Goal: Use online tool/utility: Utilize a website feature to perform a specific function

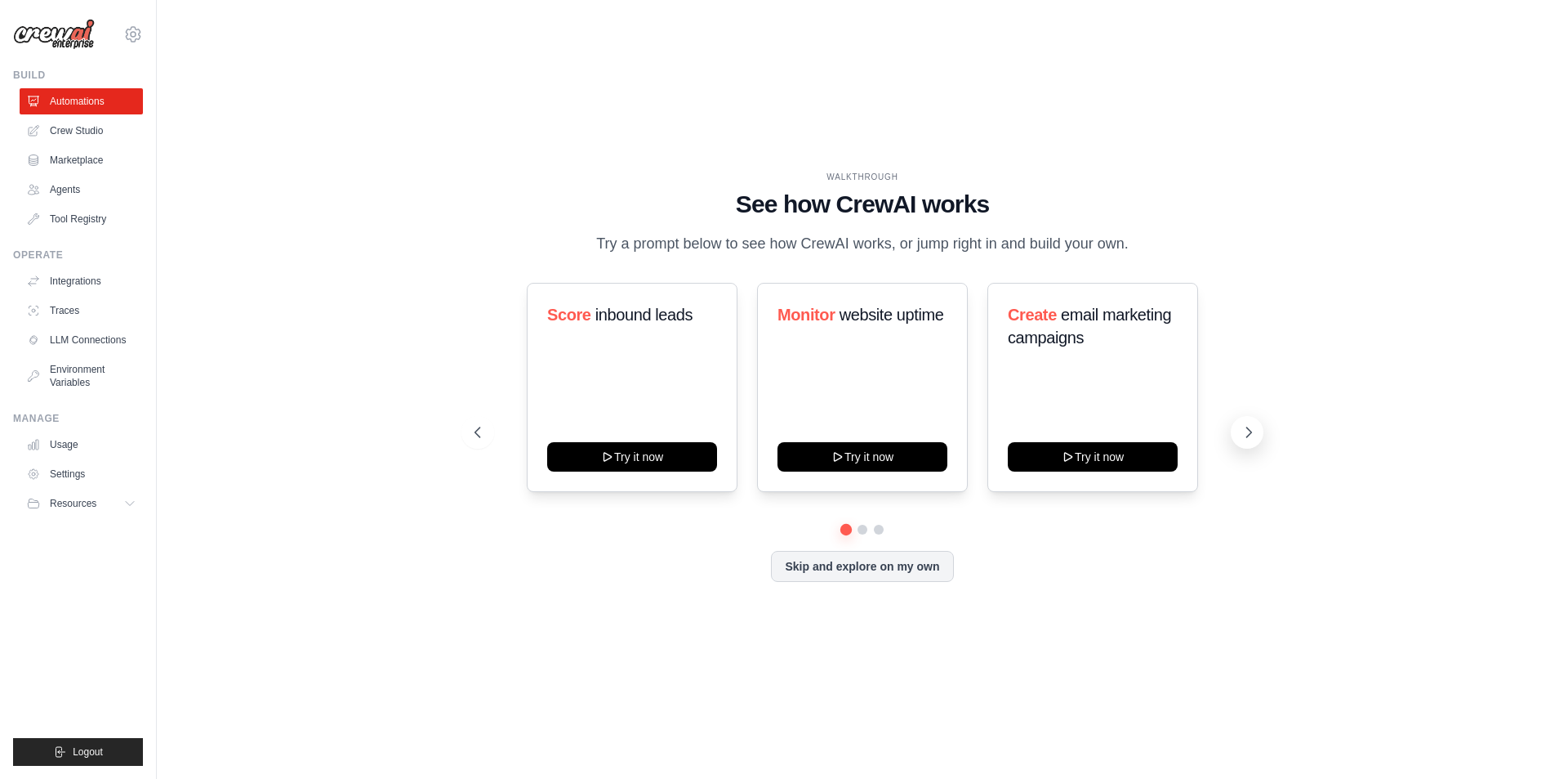
click at [1246, 431] on icon at bounding box center [1249, 432] width 17 height 17
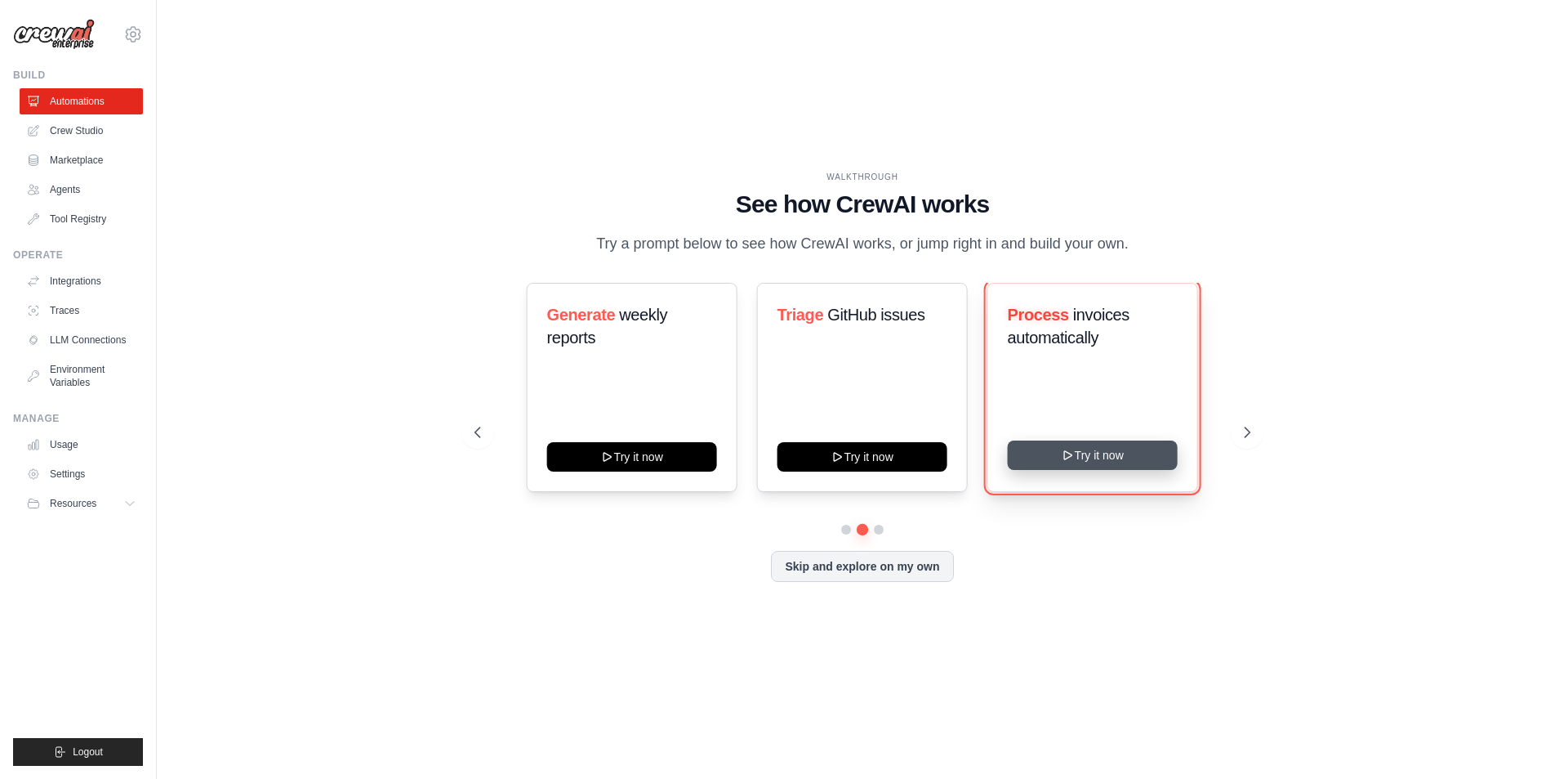
click at [1142, 465] on button "Try it now" at bounding box center [1093, 455] width 170 height 29
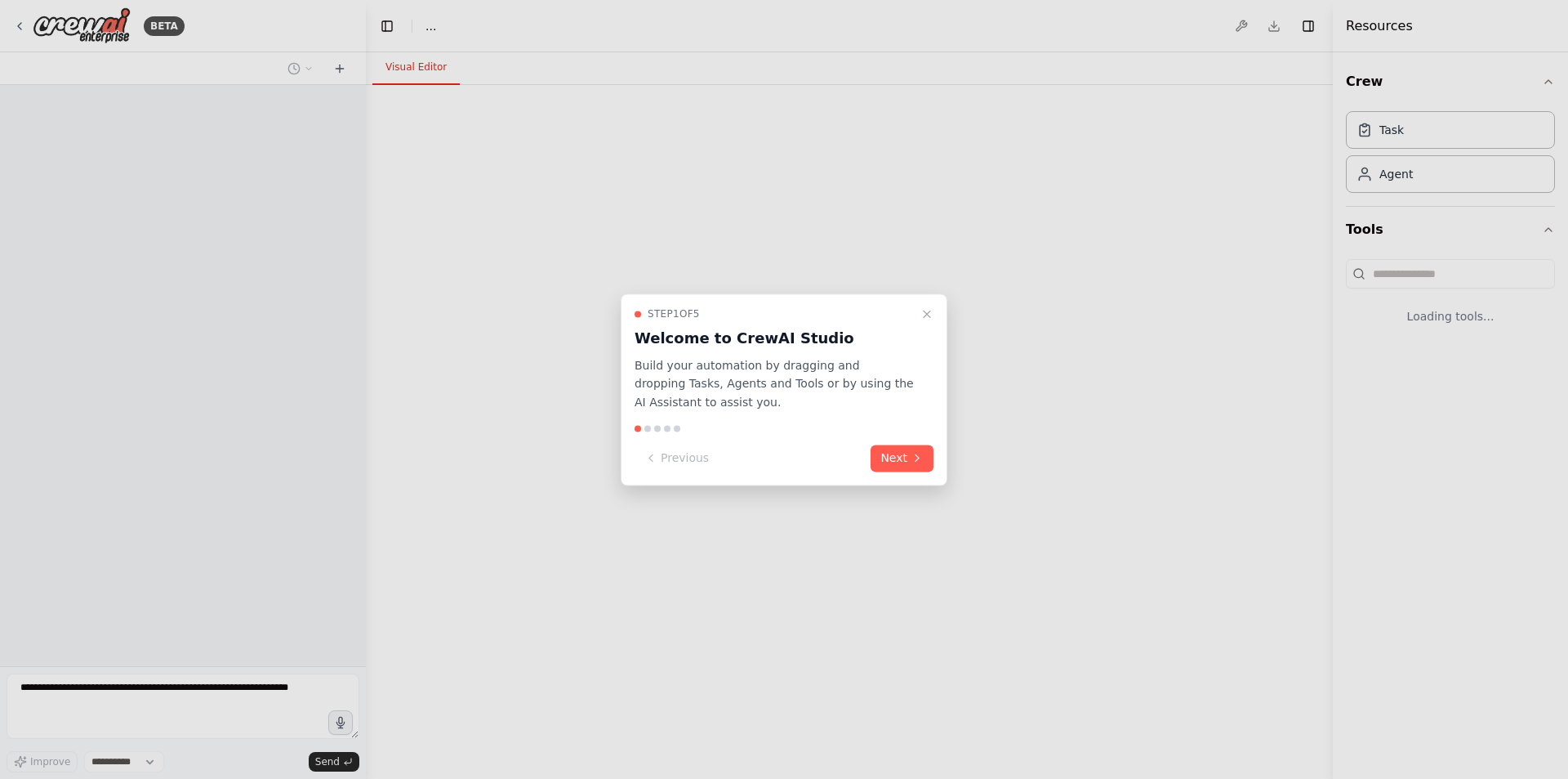
select select "****"
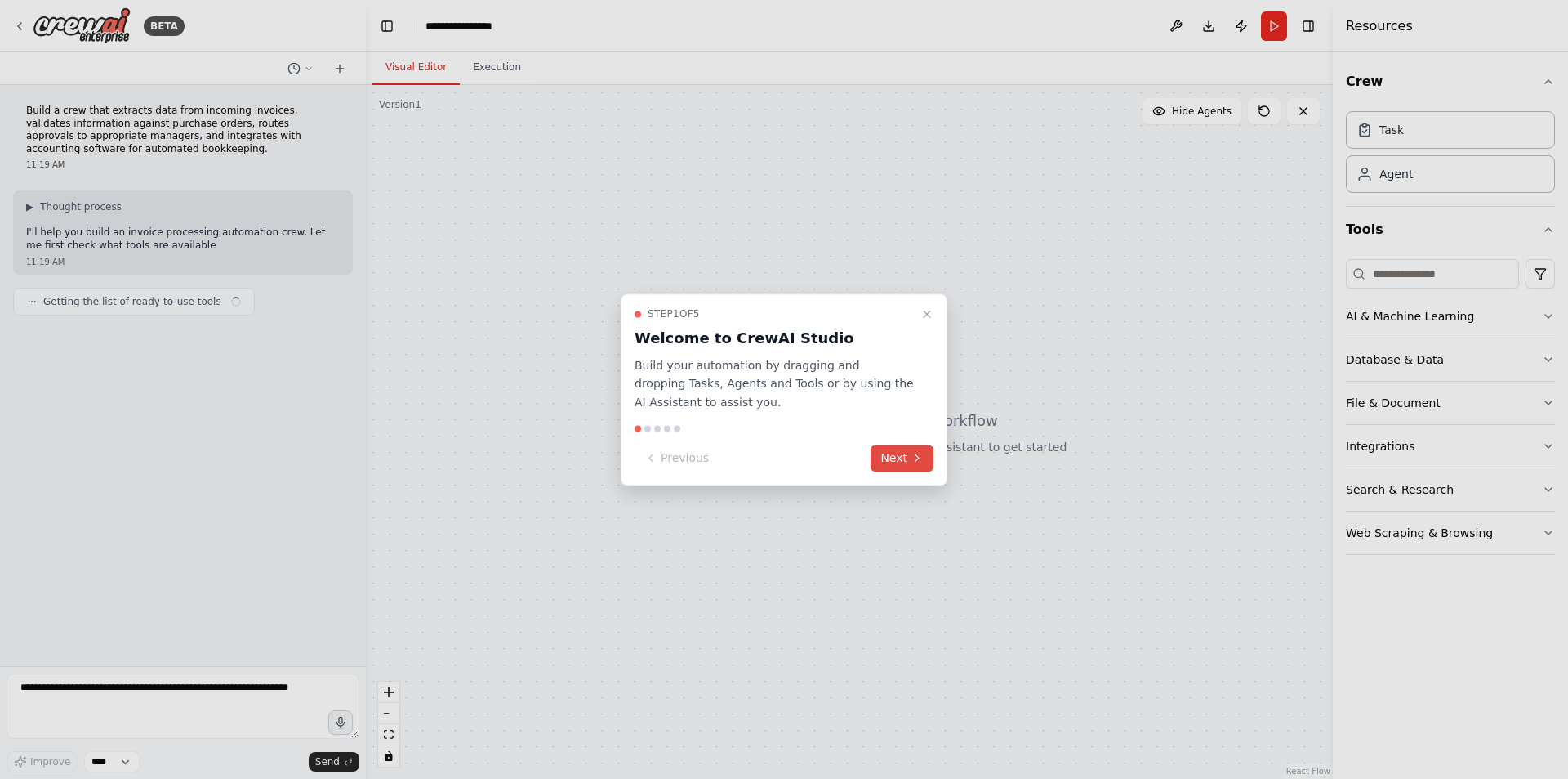
click at [890, 457] on button "Next" at bounding box center [902, 458] width 63 height 27
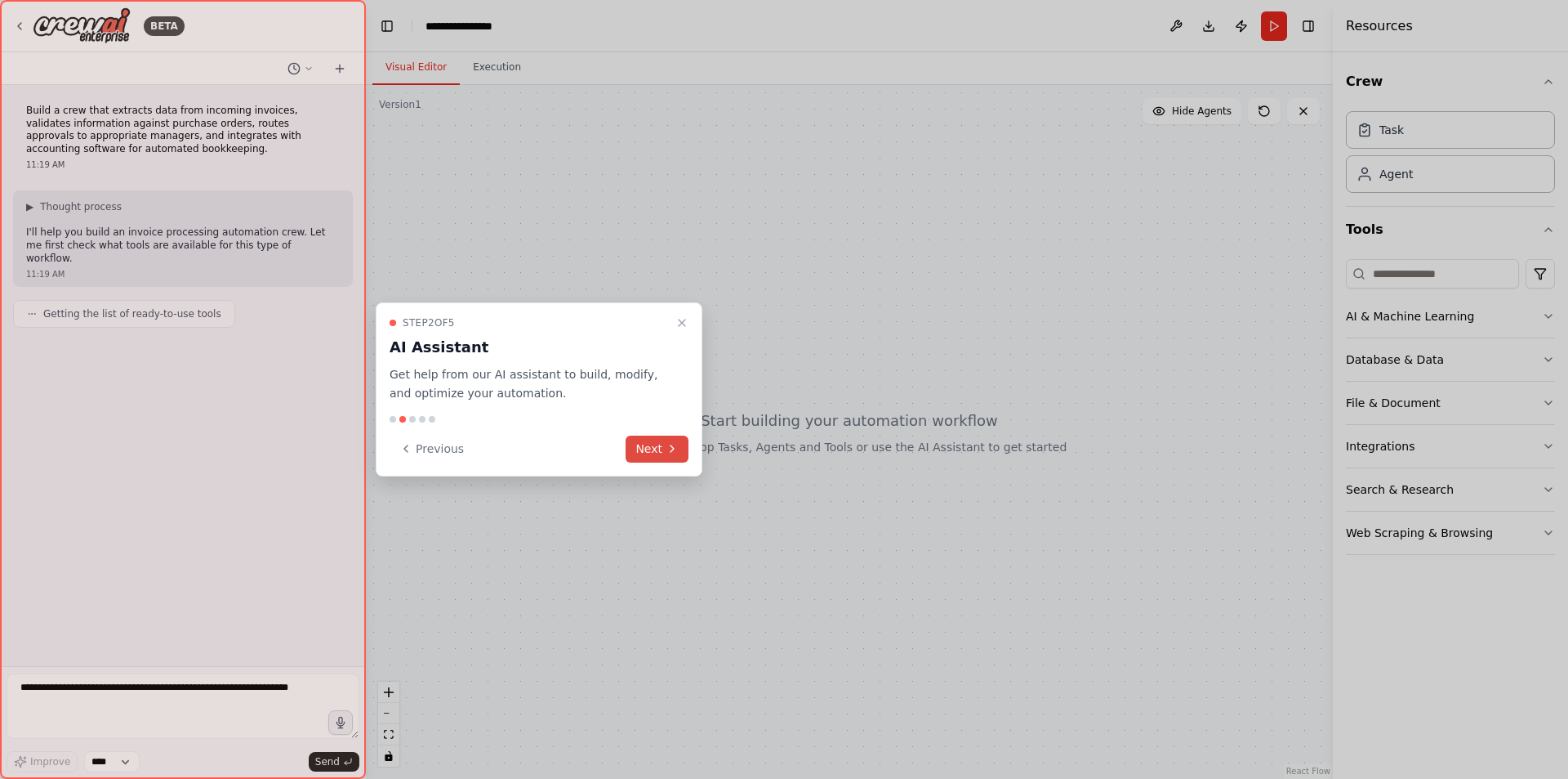
click at [669, 444] on icon at bounding box center [671, 448] width 13 height 13
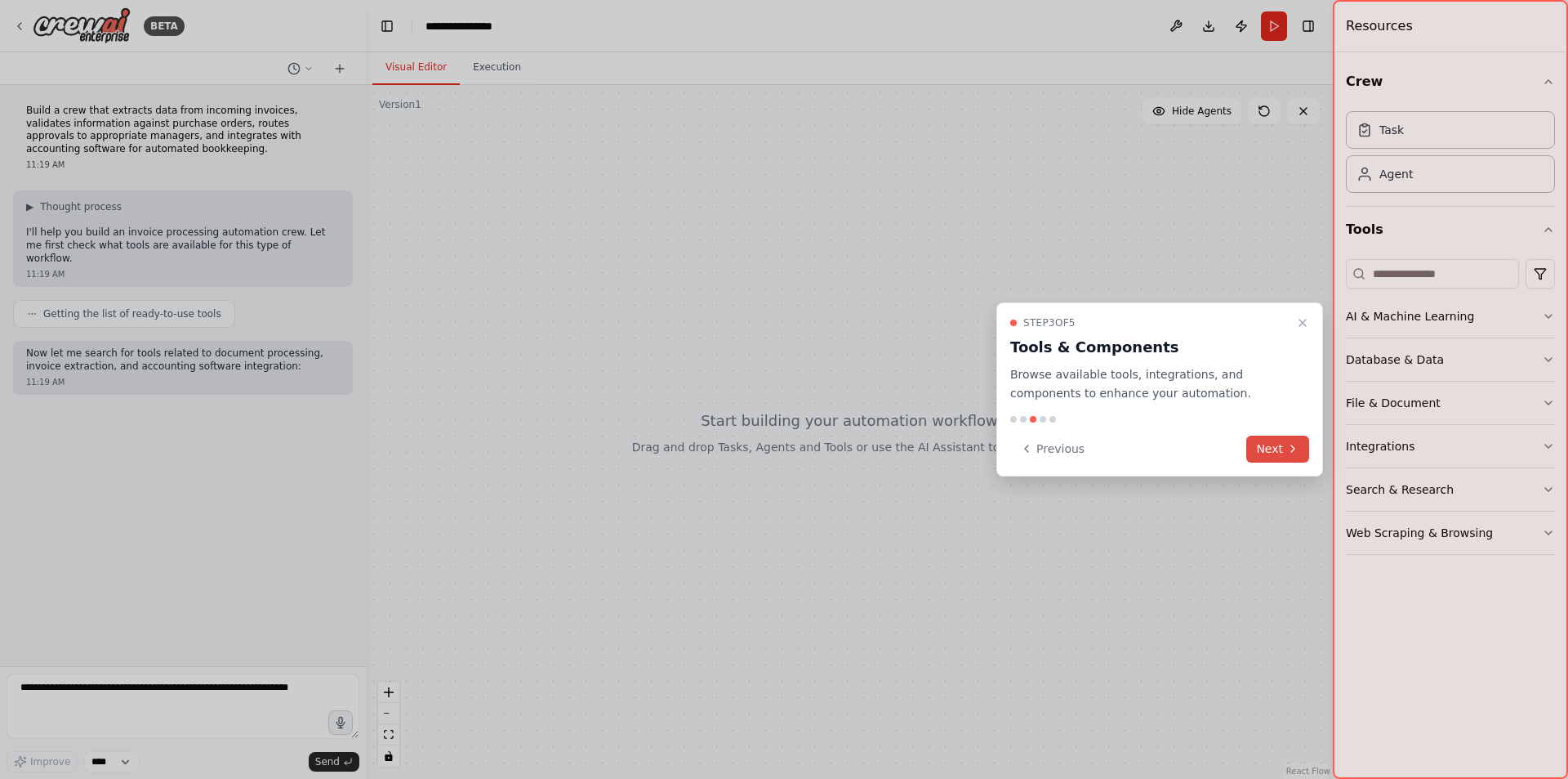
click at [1270, 442] on button "Next" at bounding box center [1278, 450] width 63 height 27
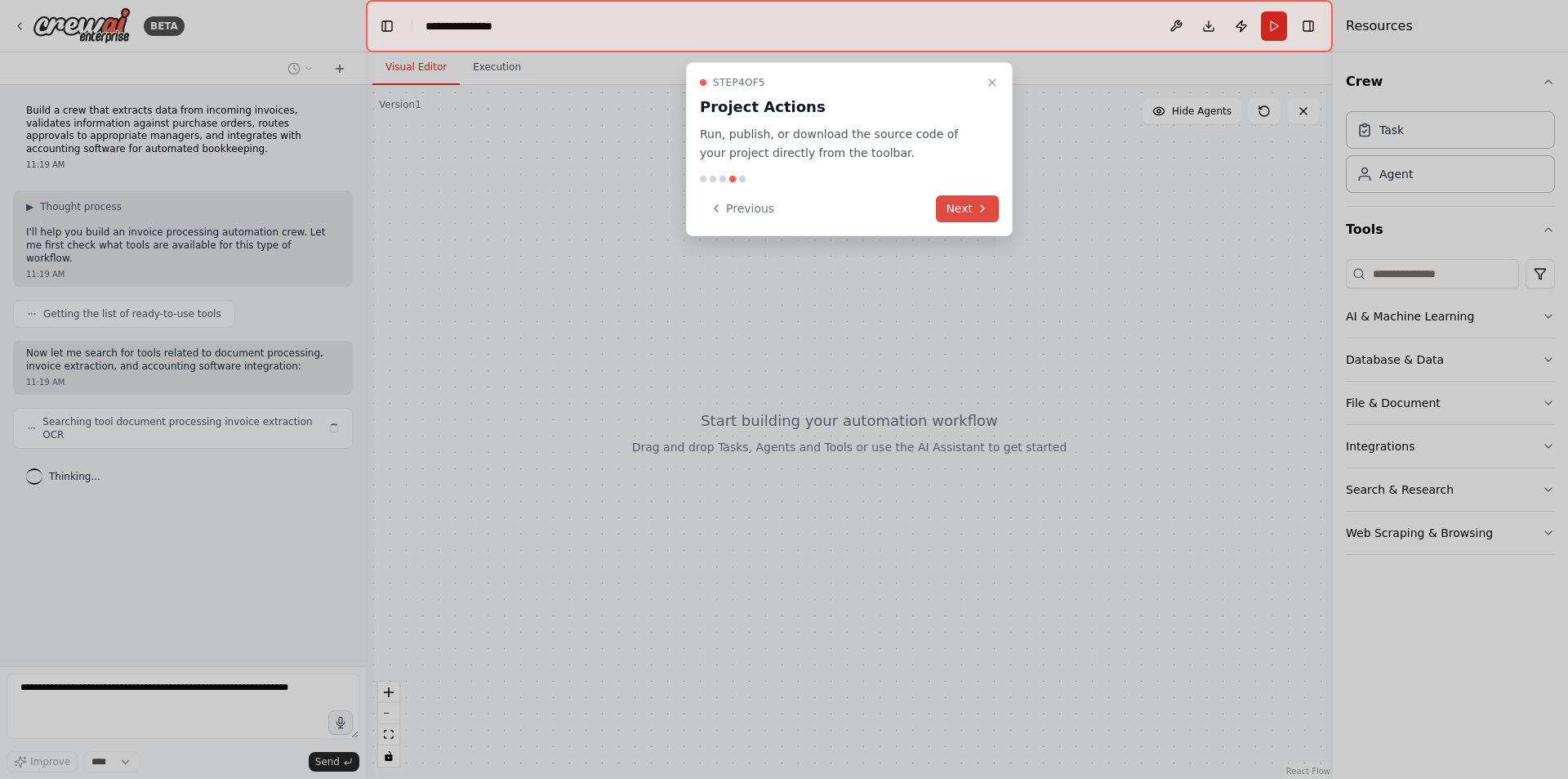
click at [971, 198] on button "Next" at bounding box center [967, 209] width 63 height 27
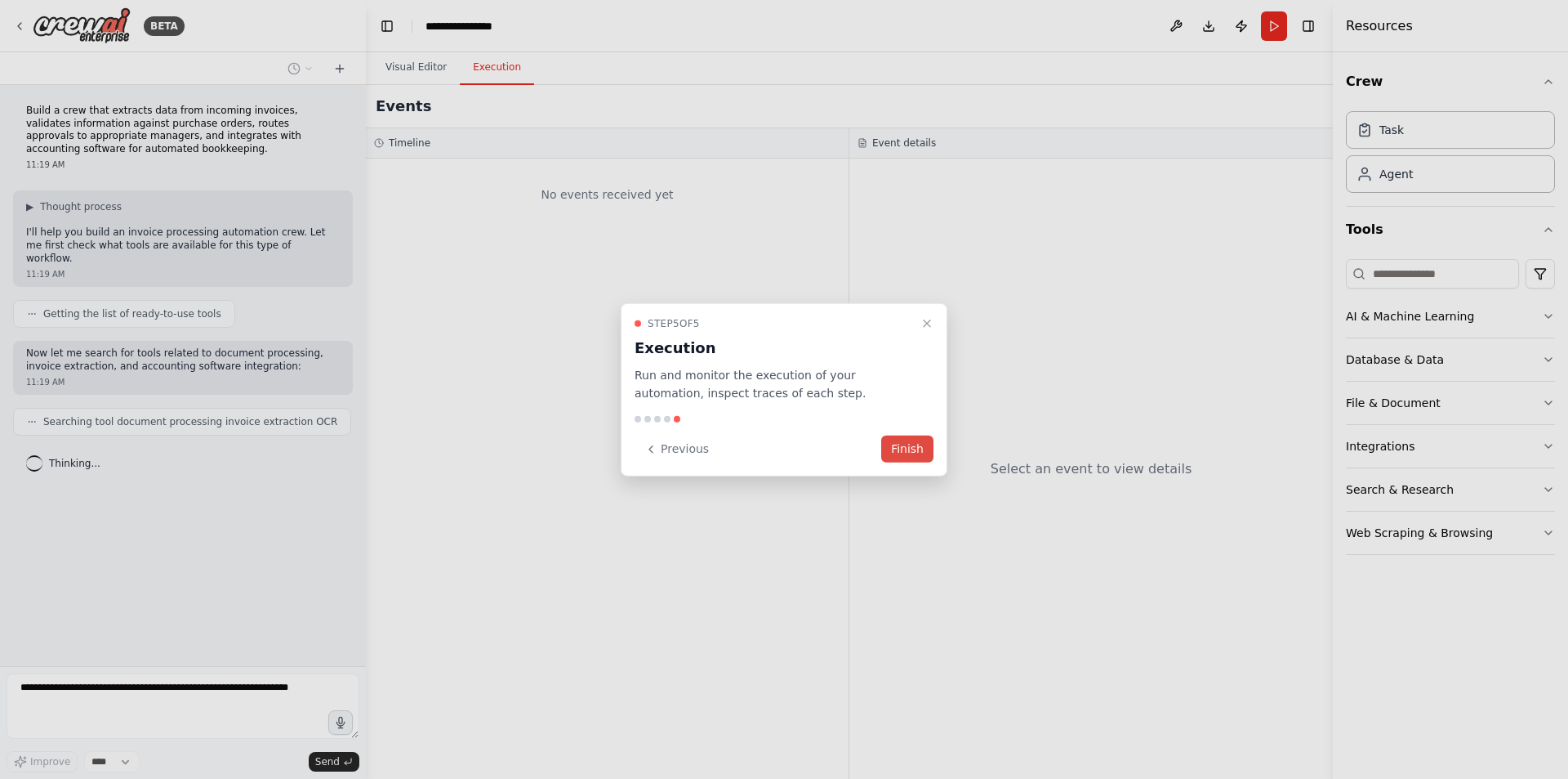
click at [903, 461] on button "Finish" at bounding box center [908, 450] width 53 height 27
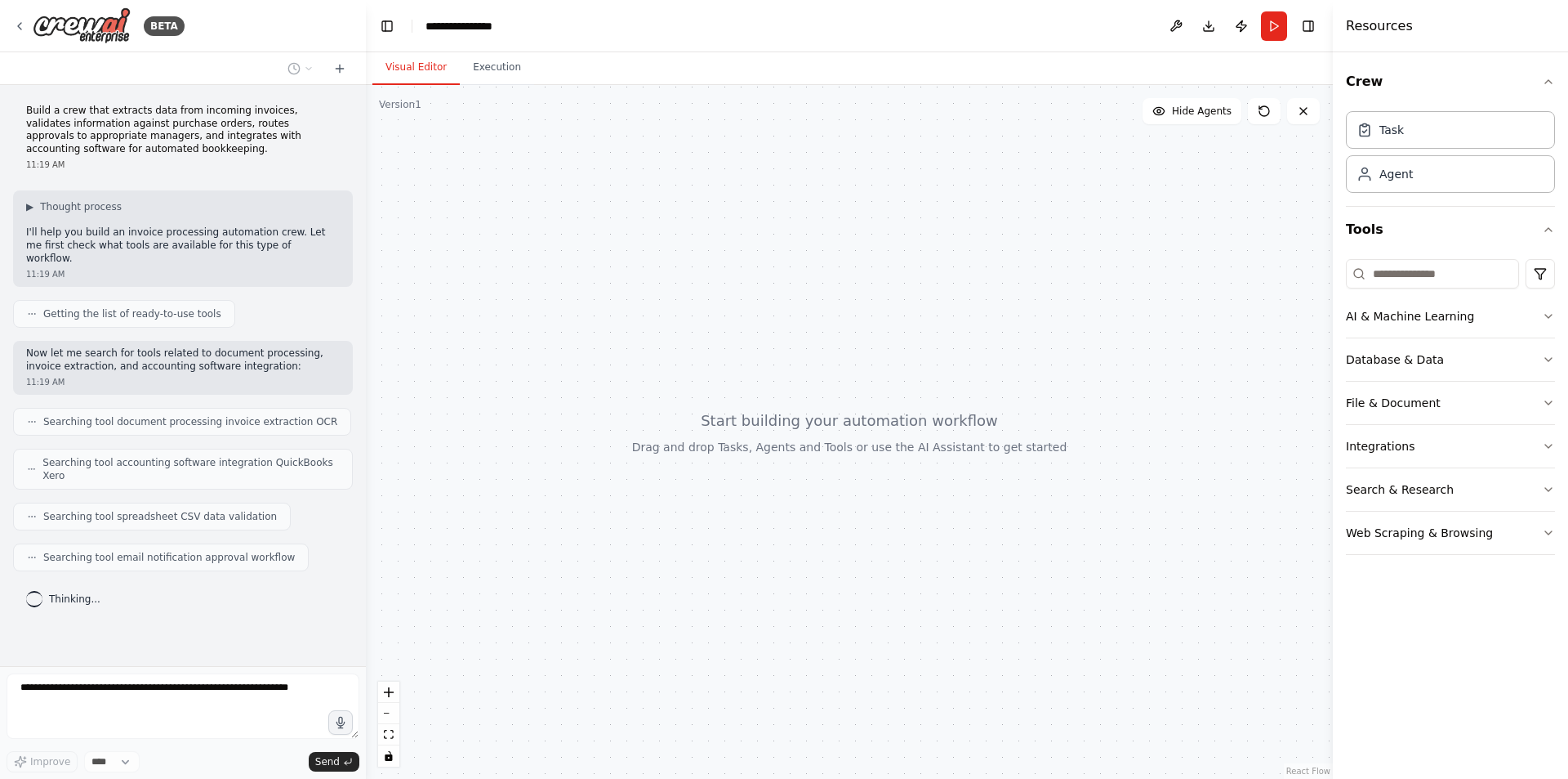
drag, startPoint x: 839, startPoint y: 479, endPoint x: 749, endPoint y: 522, distance: 99.7
click at [749, 522] on div at bounding box center [850, 432] width 967 height 694
drag, startPoint x: 853, startPoint y: 456, endPoint x: 793, endPoint y: 473, distance: 62.4
click at [820, 486] on div at bounding box center [850, 432] width 967 height 694
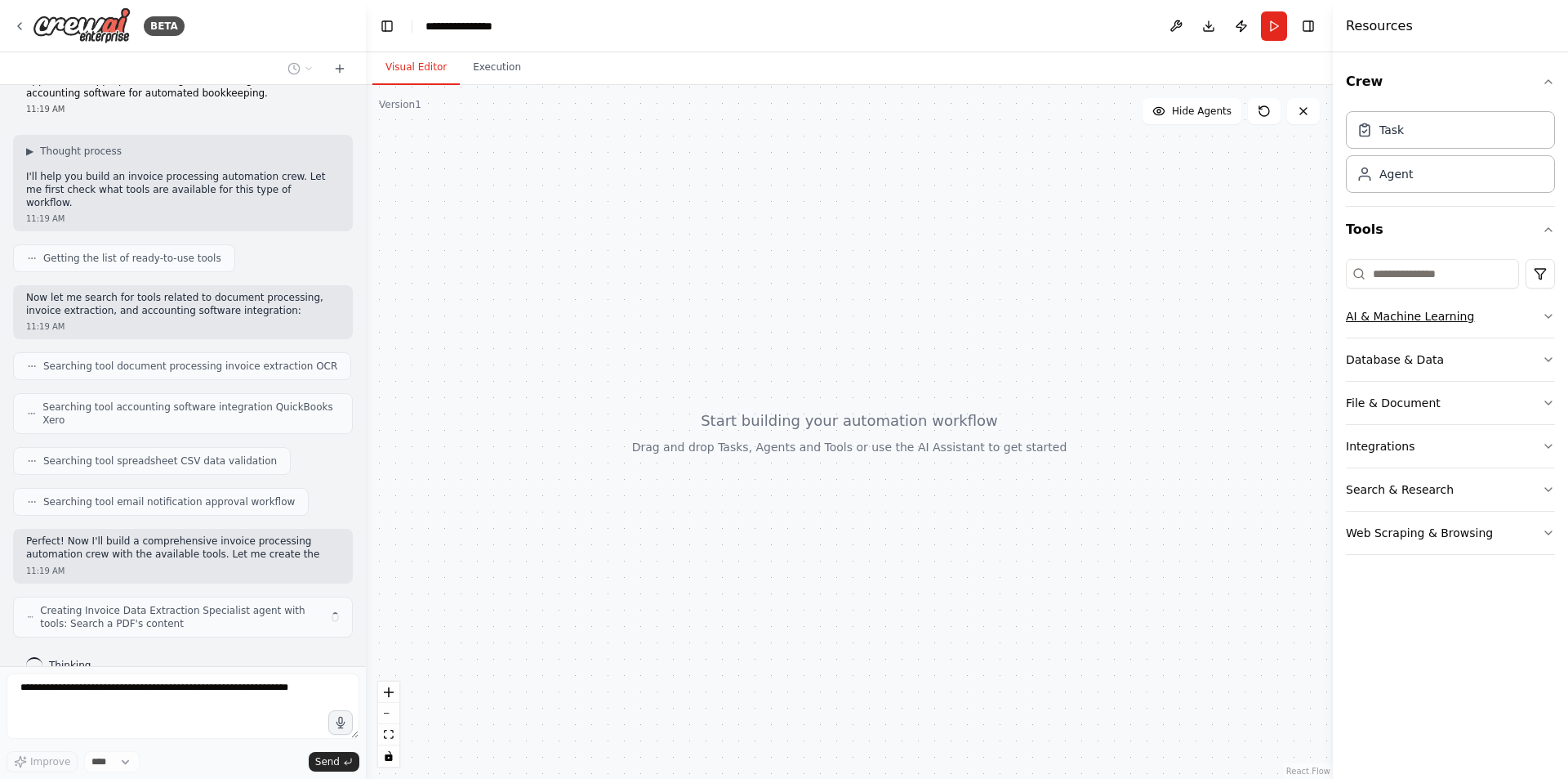
scroll to position [68, 0]
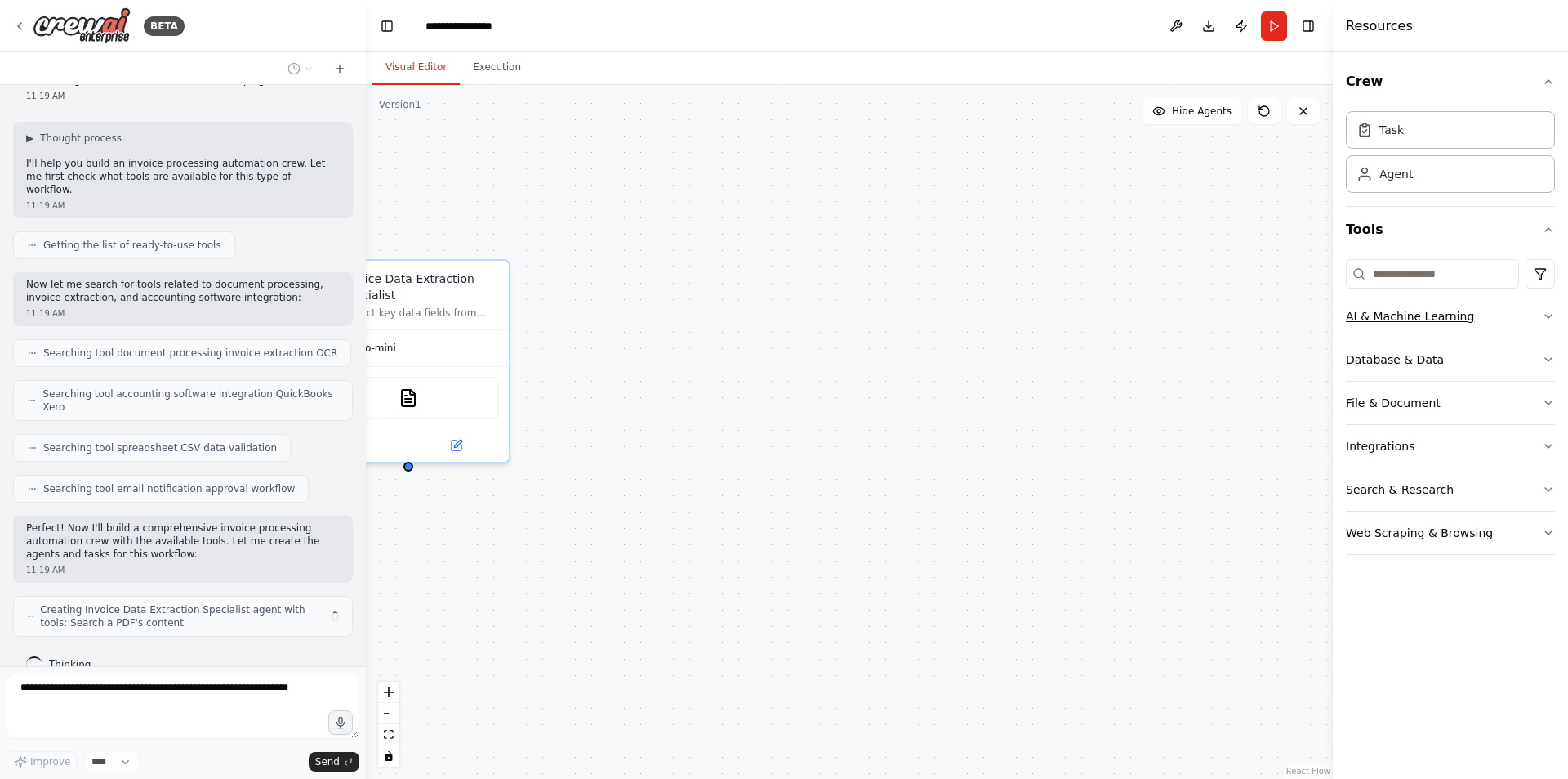
click at [1547, 321] on icon "button" at bounding box center [1547, 316] width 13 height 13
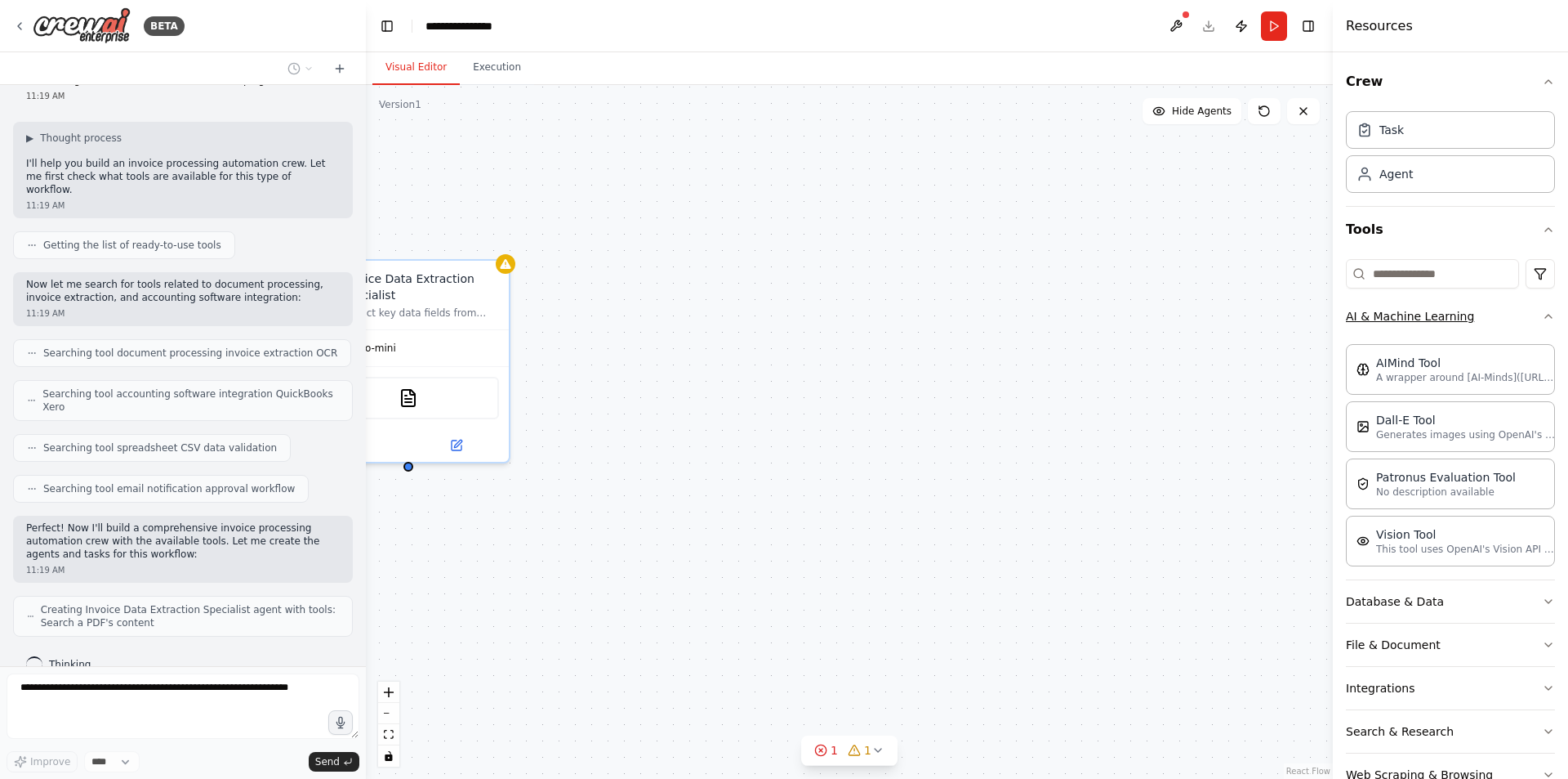
click at [1547, 321] on div "Crew Task Agent Tools AI & Machine Learning AIMind Tool A wrapper around [AI-Mi…" at bounding box center [1450, 415] width 235 height 726
click at [1537, 309] on button "AI & Machine Learning" at bounding box center [1451, 316] width 209 height 42
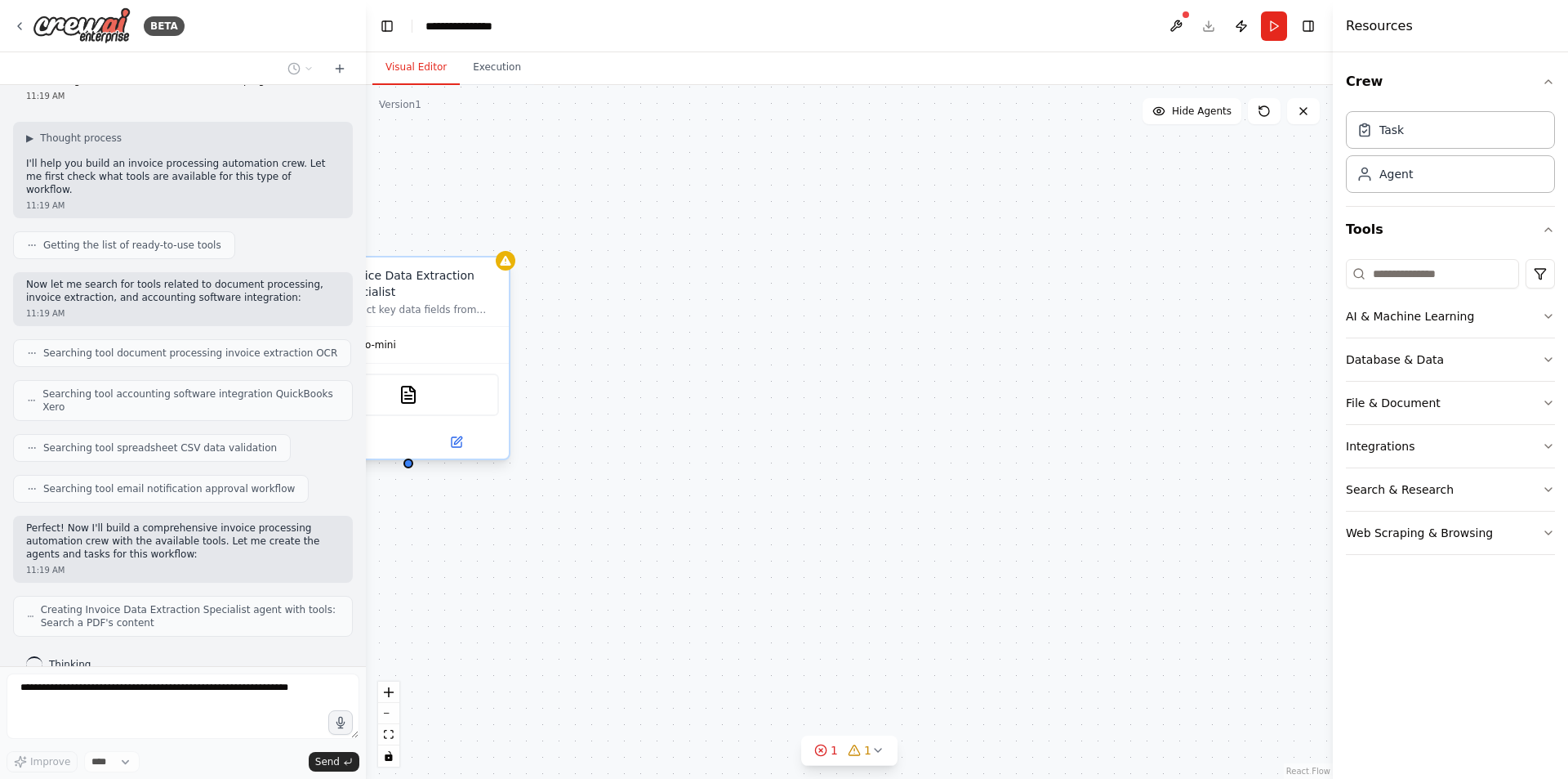
scroll to position [122, 0]
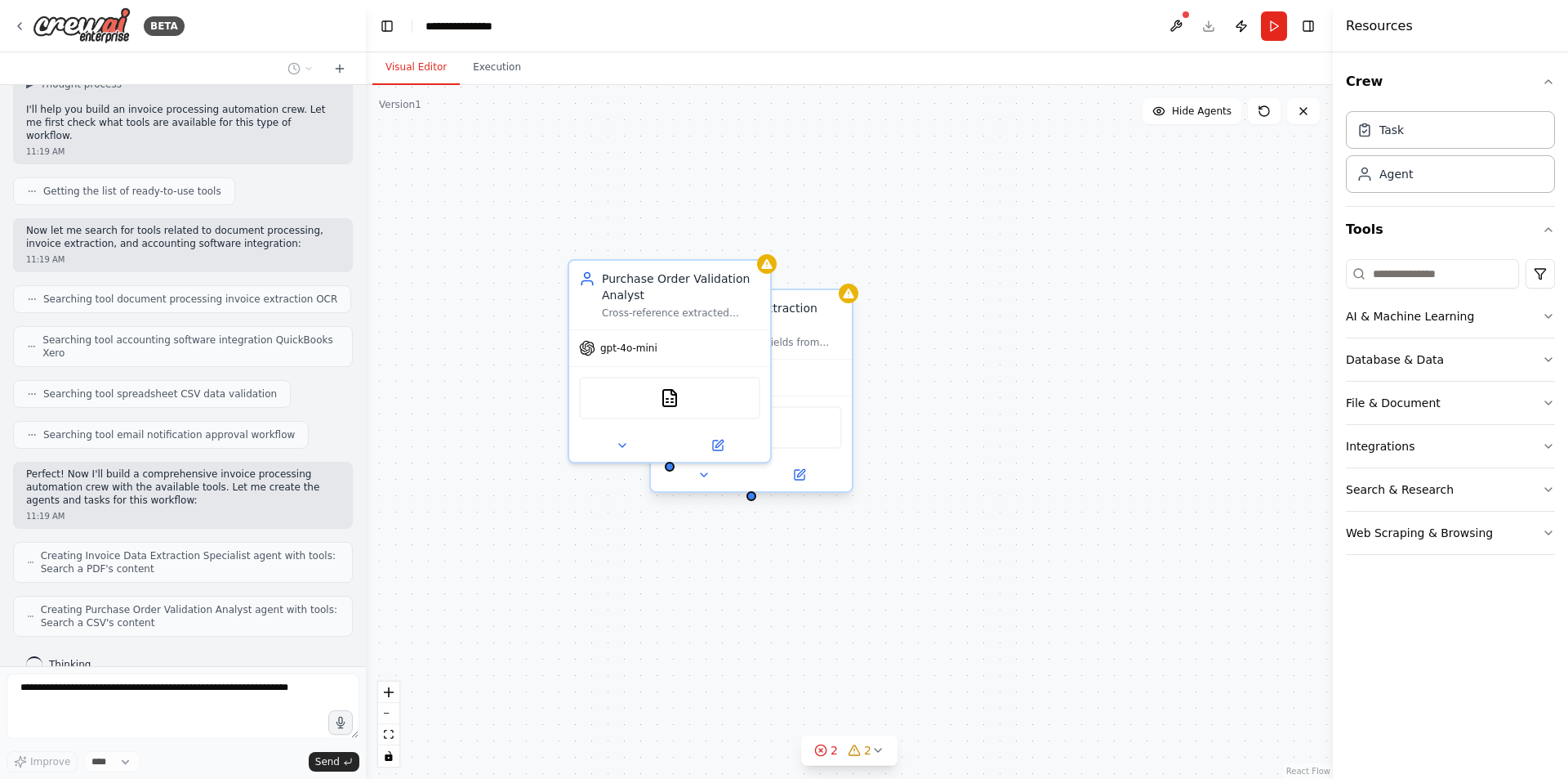
drag, startPoint x: 451, startPoint y: 281, endPoint x: 804, endPoint y: 313, distance: 354.4
click at [804, 313] on div "Invoice Data Extraction Specialist" at bounding box center [763, 316] width 158 height 32
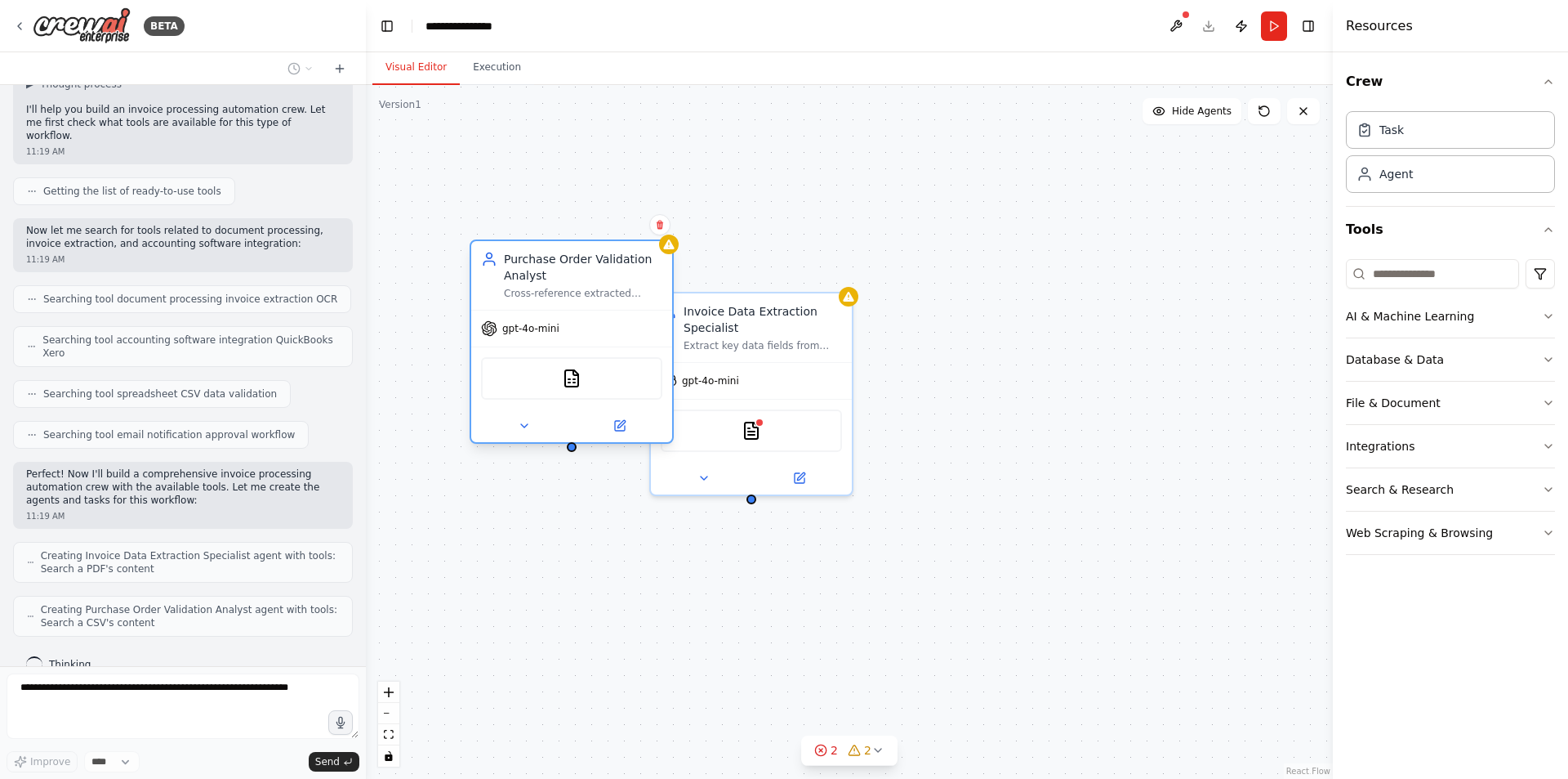
drag, startPoint x: 758, startPoint y: 304, endPoint x: 652, endPoint y: 281, distance: 108.5
click at [652, 281] on div "Purchase Order Validation Analyst Cross-reference extracted invoice data agains…" at bounding box center [583, 276] width 158 height 49
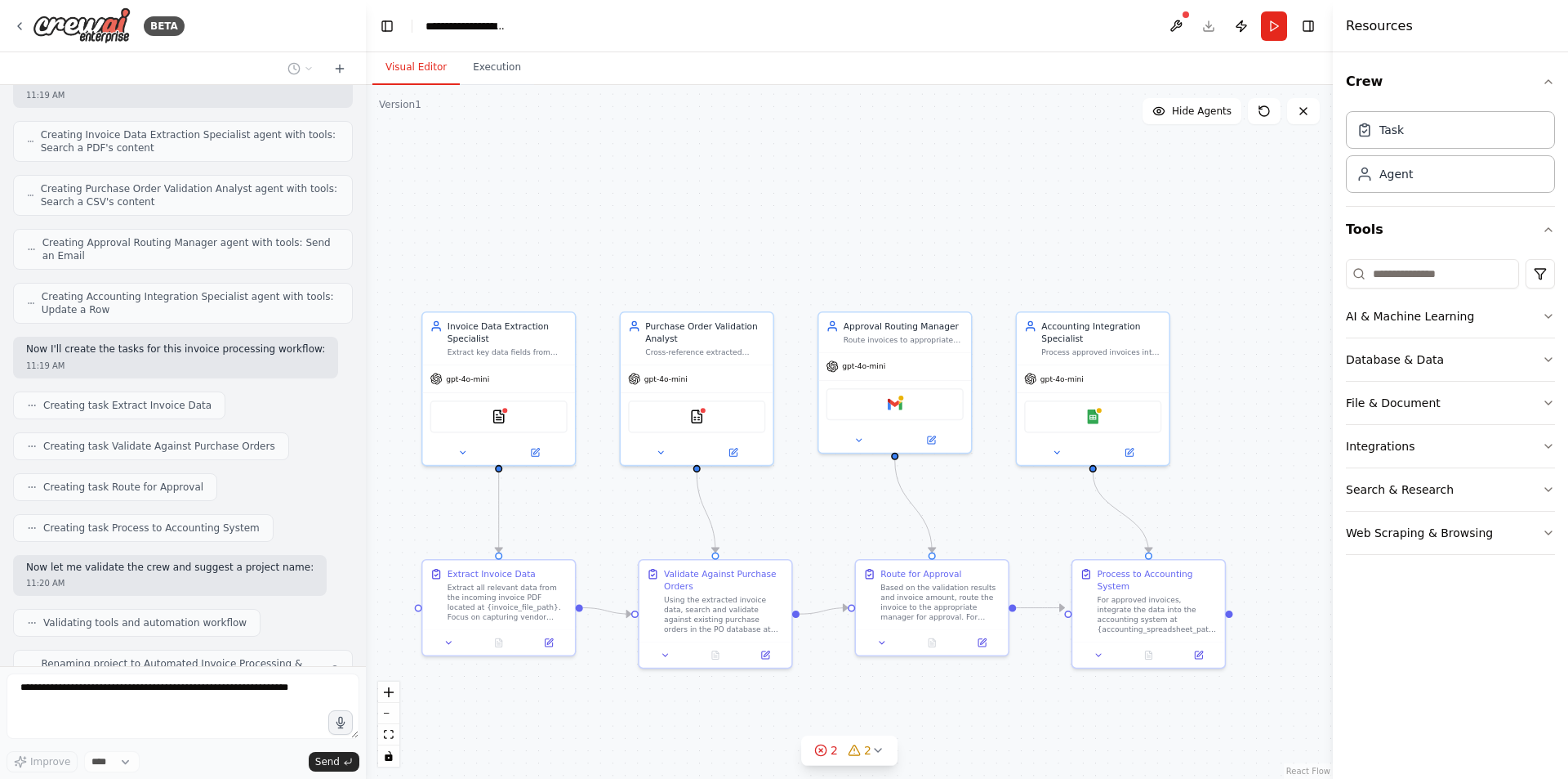
scroll to position [597, 0]
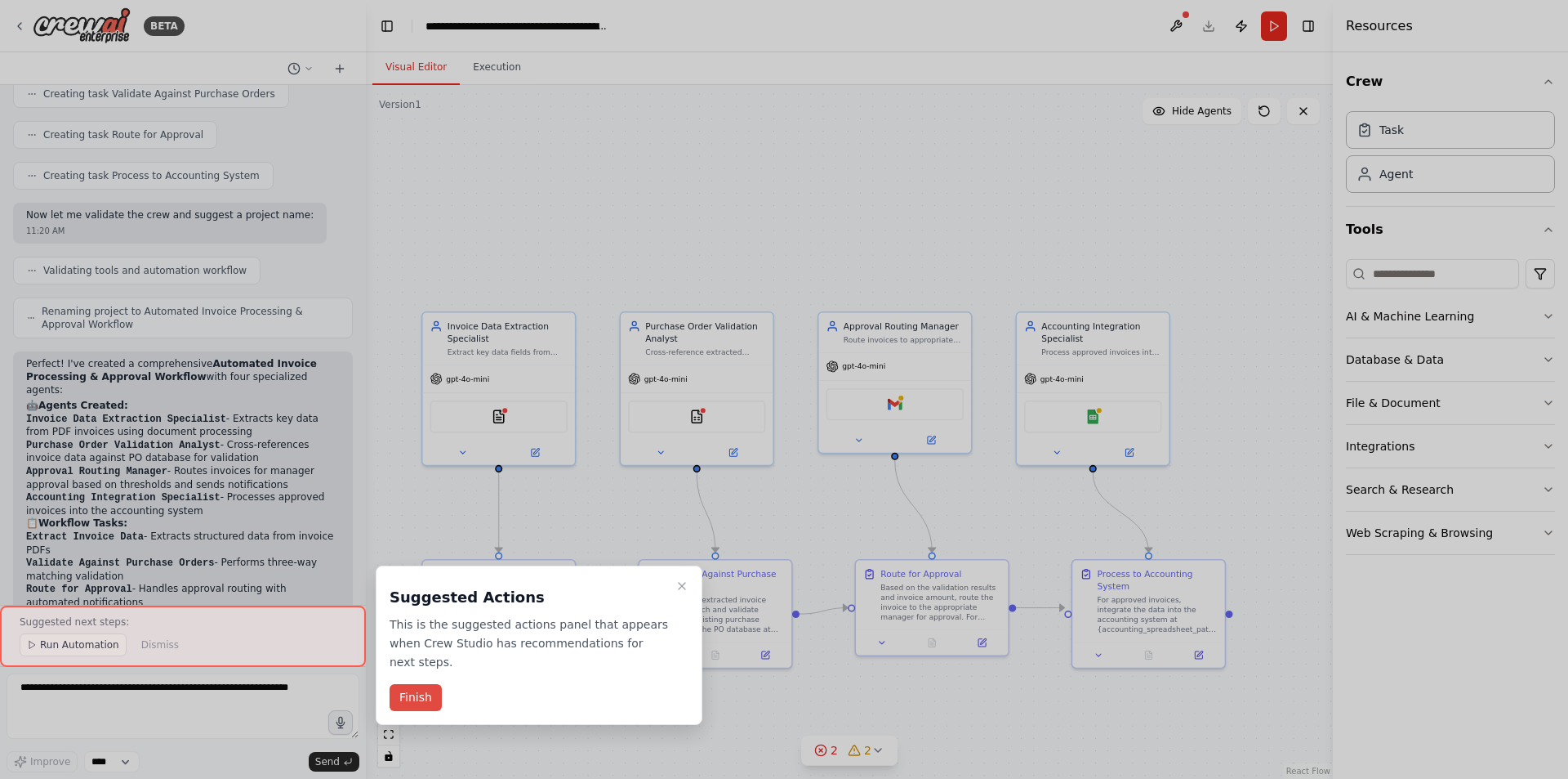
click at [436, 684] on button "Finish" at bounding box center [416, 698] width 53 height 27
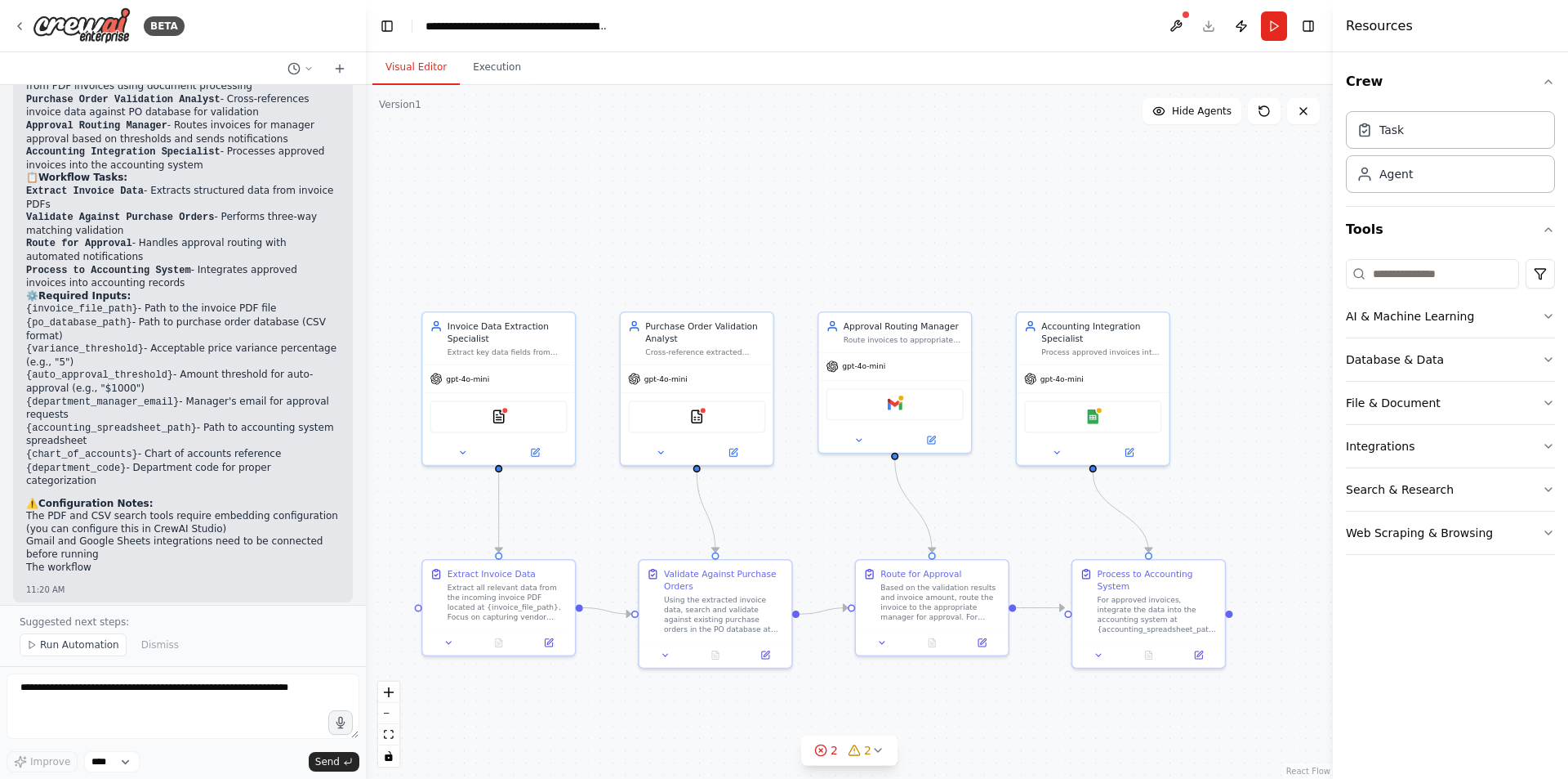
scroll to position [1268, 0]
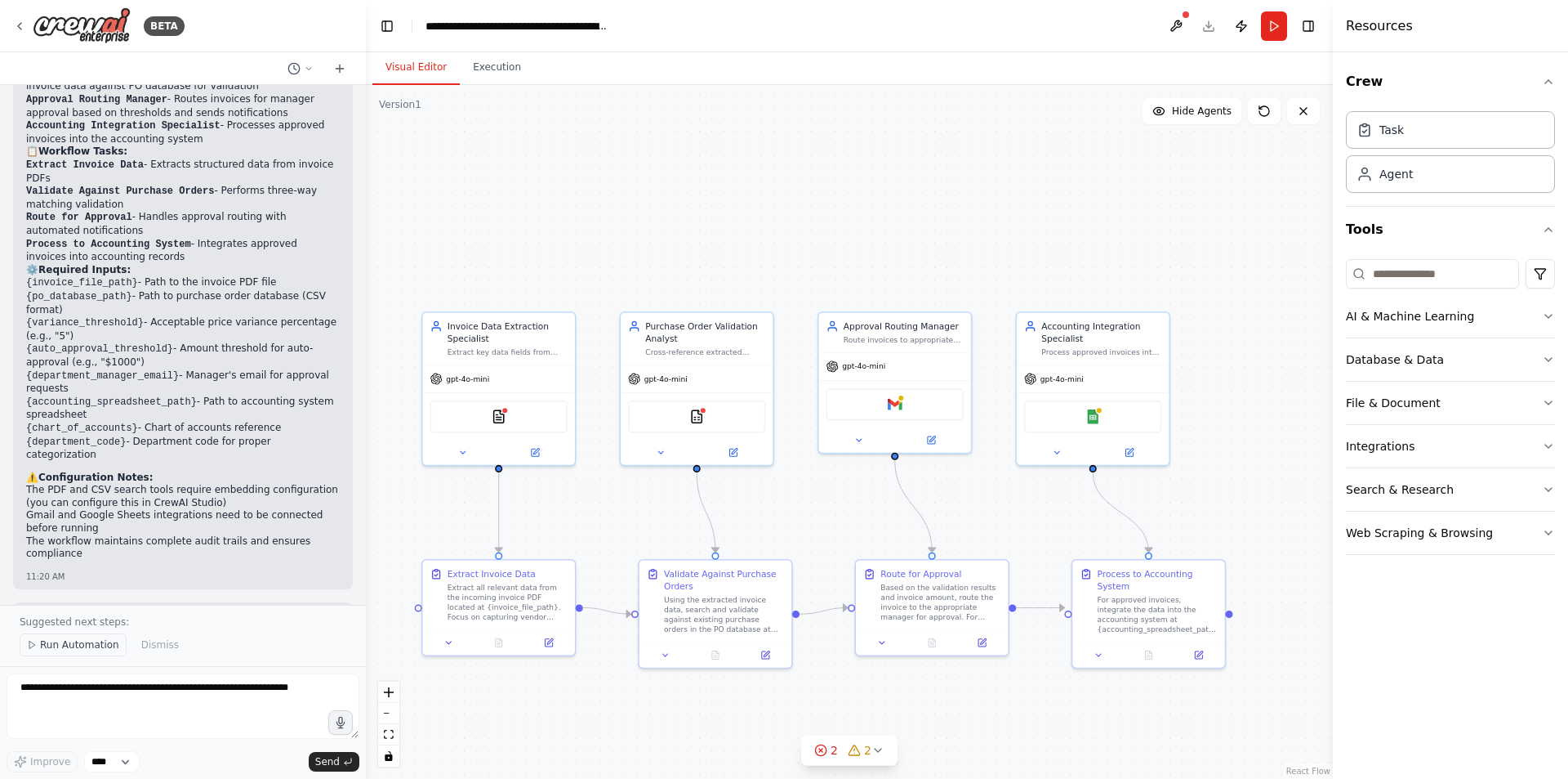
click at [100, 647] on span "Run Automation" at bounding box center [79, 644] width 79 height 13
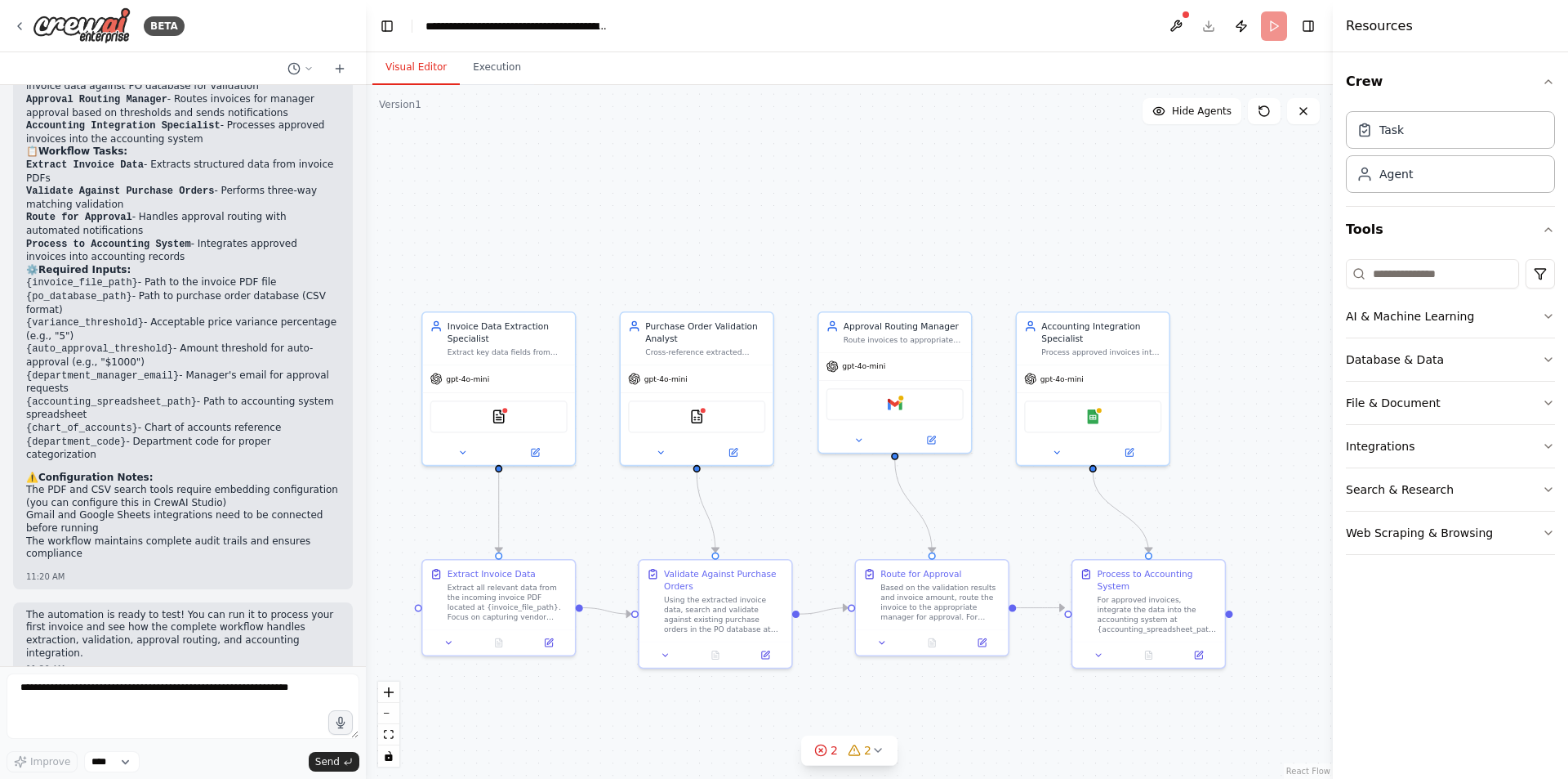
scroll to position [1206, 0]
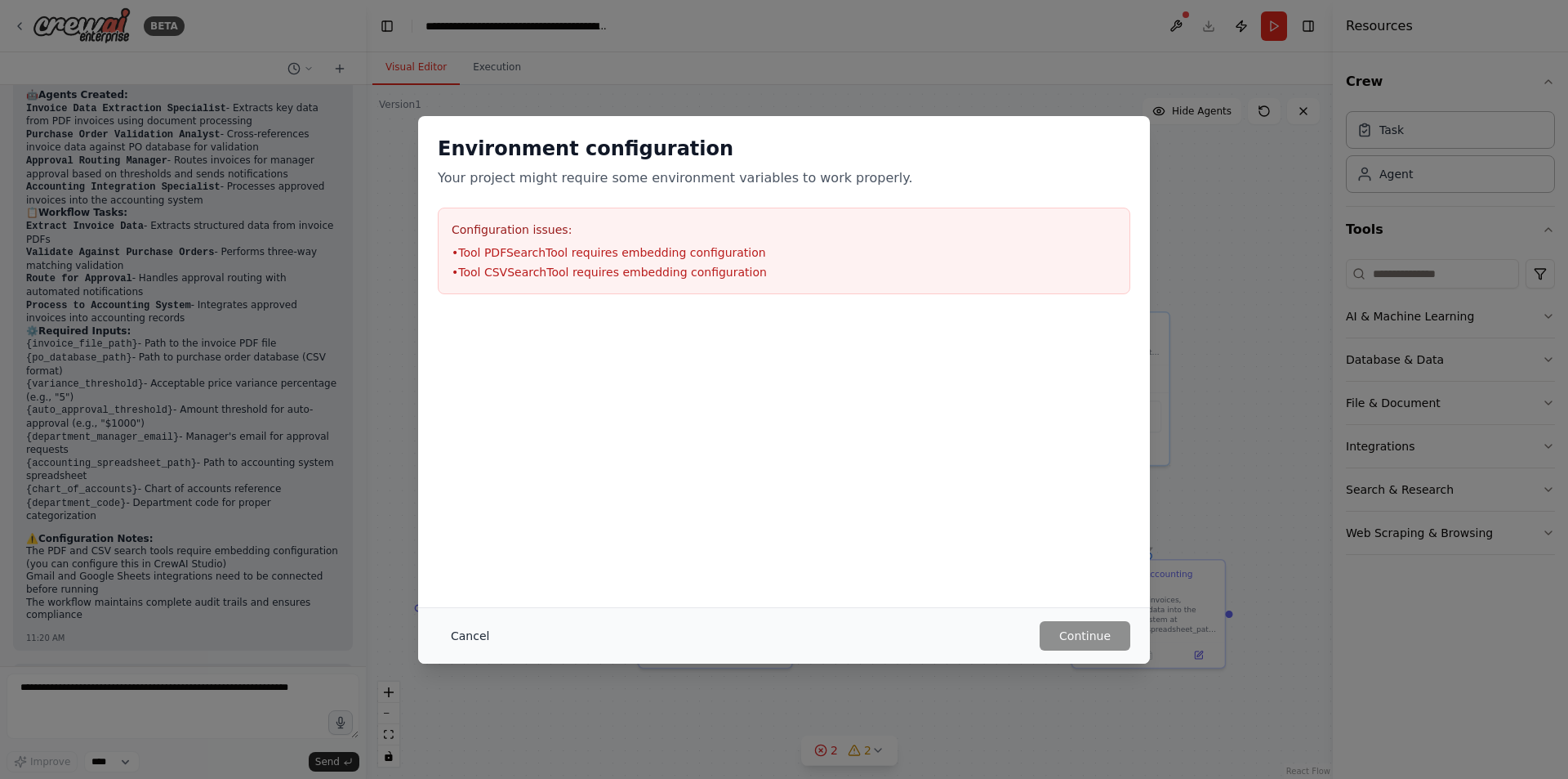
click at [461, 635] on button "Cancel" at bounding box center [470, 635] width 64 height 29
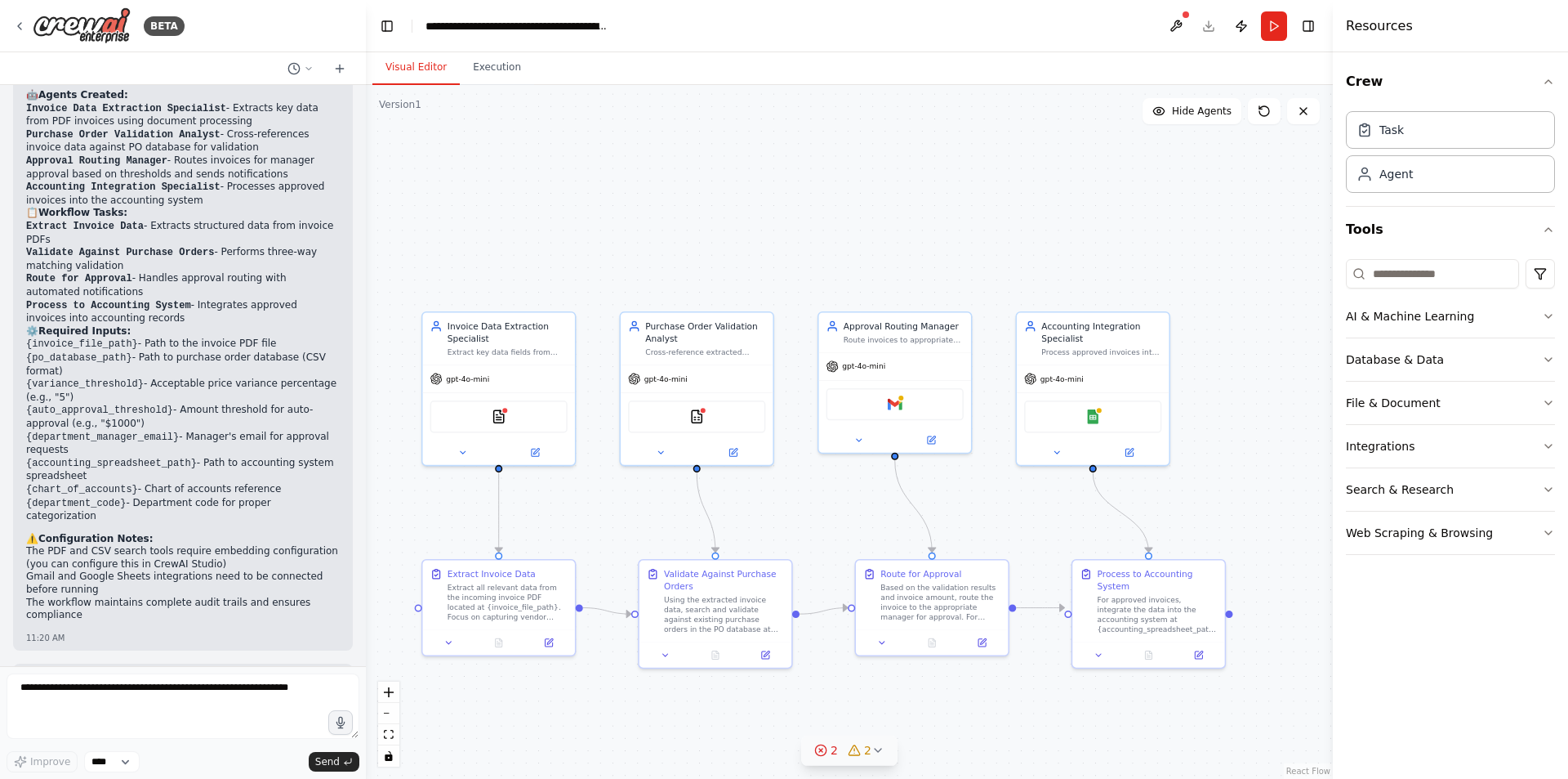
click at [878, 755] on icon at bounding box center [877, 750] width 13 height 13
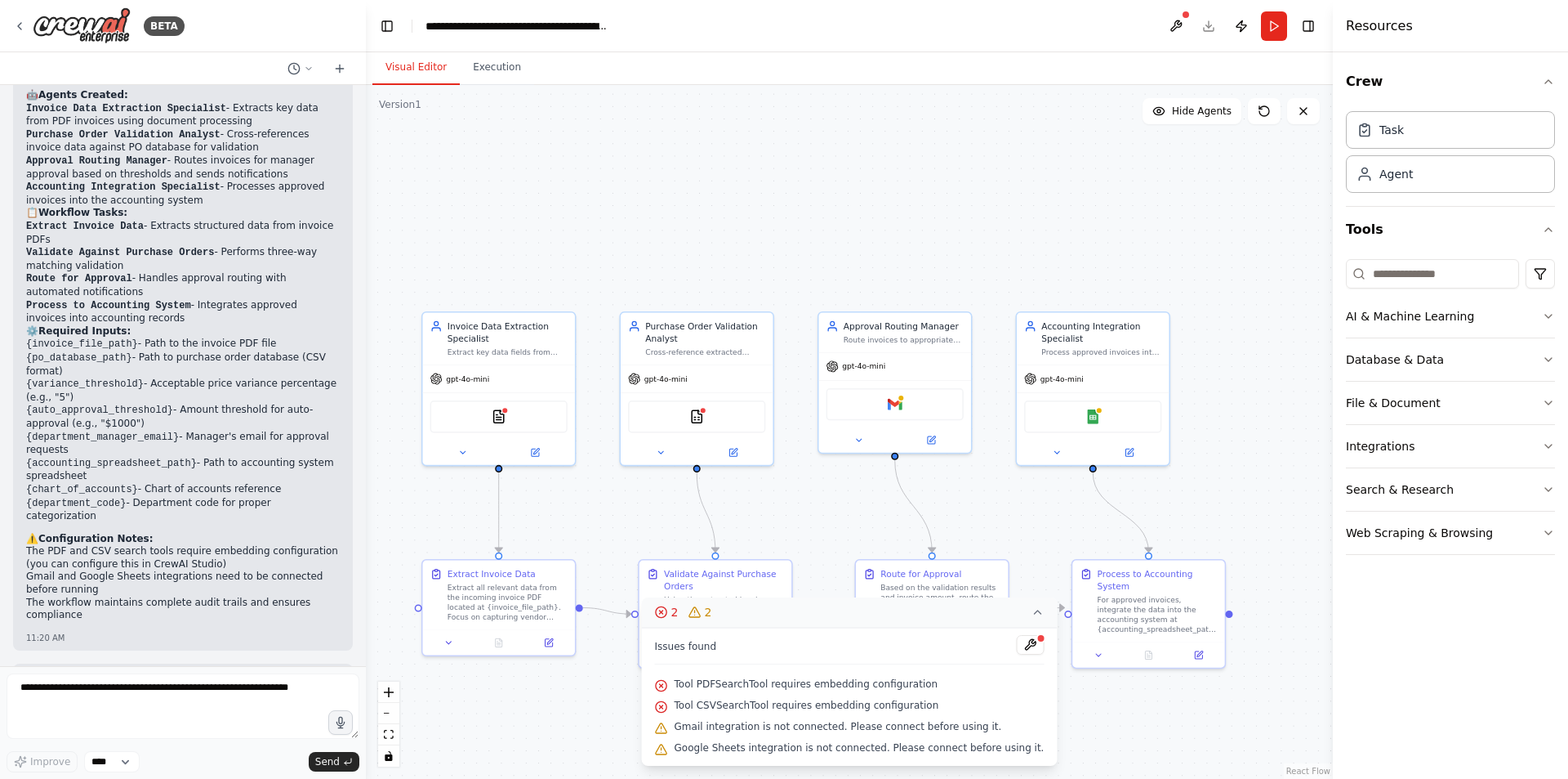
click at [786, 263] on div ".deletable-edge-delete-btn { width: 20px; height: 20px; border: 0px solid #ffff…" at bounding box center [850, 432] width 967 height 694
click at [1273, 35] on button "Run" at bounding box center [1274, 26] width 26 height 29
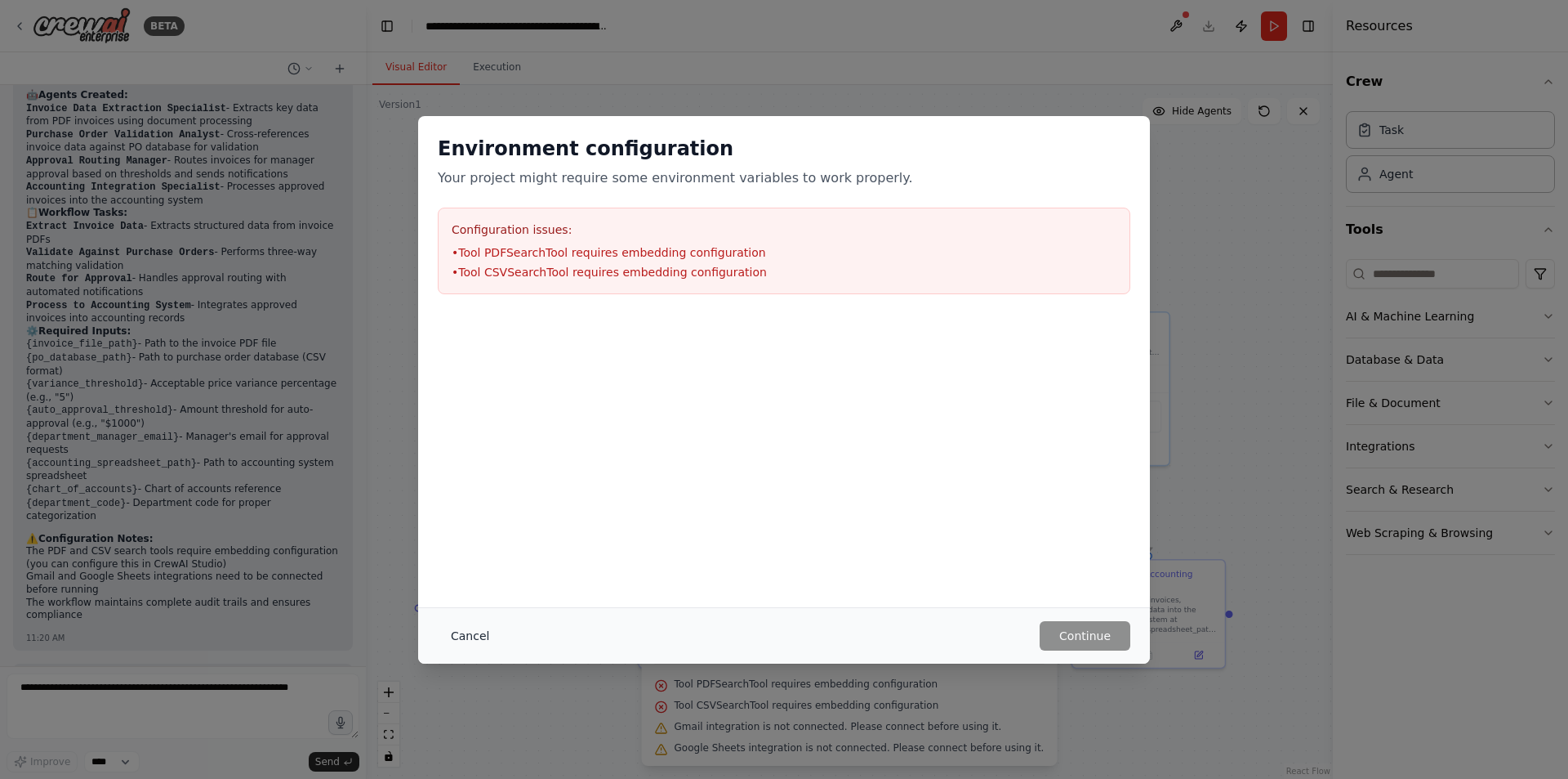
click at [455, 633] on button "Cancel" at bounding box center [470, 635] width 64 height 29
